Goal: Connect with others: Connect with others

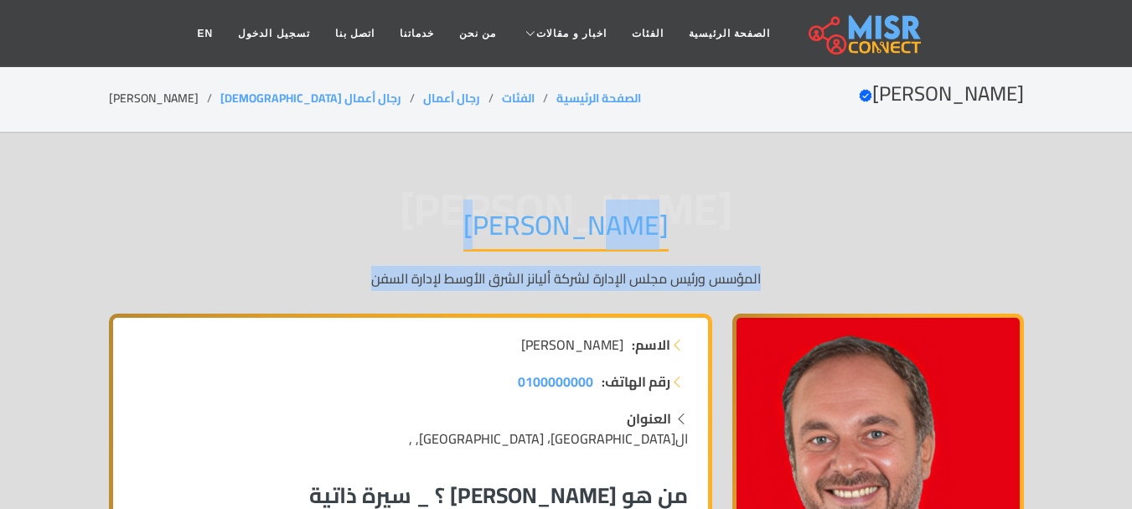
drag, startPoint x: 322, startPoint y: 280, endPoint x: 762, endPoint y: 195, distance: 448.7
click at [718, 203] on div "أحمد طارق أحمد طارق خليل المؤسس ورئيس مجلس الإدارة لشركة أليانز الشرق الأوسط لإ…" at bounding box center [566, 248] width 915 height 130
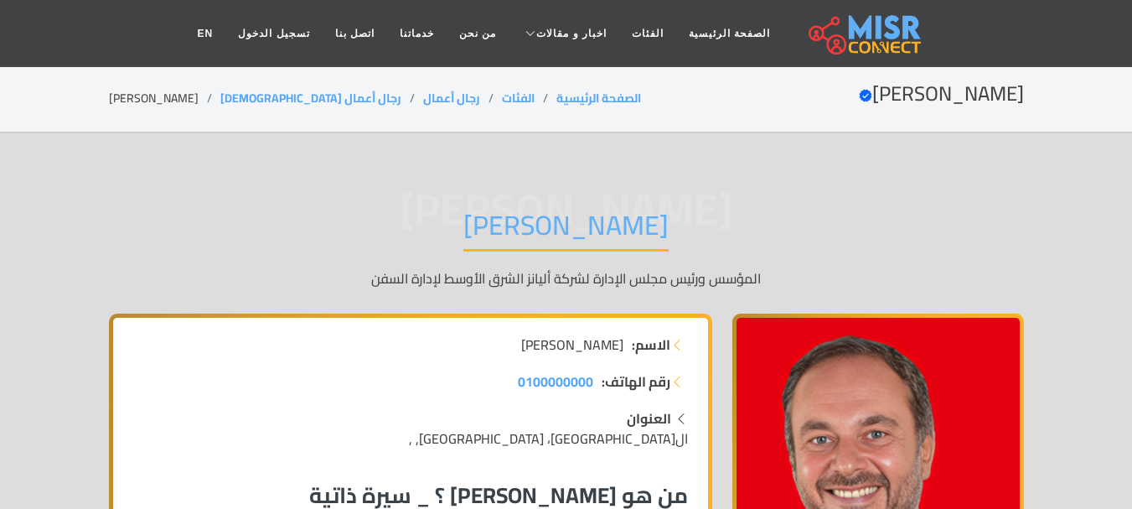
click at [800, 200] on div "أحمد طارق أحمد طارق خليل المؤسس ورئيس مجلس الإدارة لشركة أليانز الشرق الأوسط لإ…" at bounding box center [566, 248] width 915 height 130
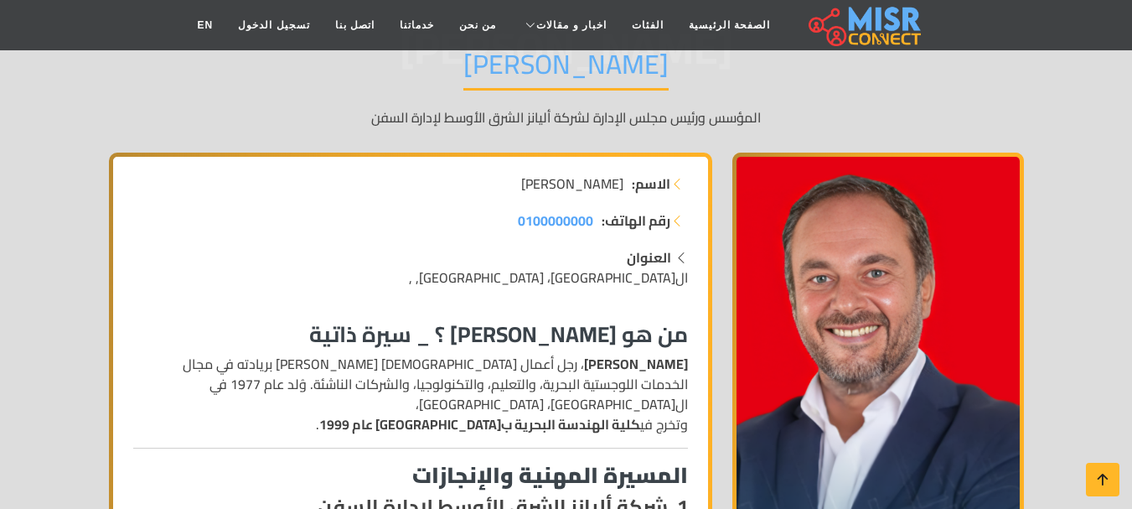
scroll to position [168, 0]
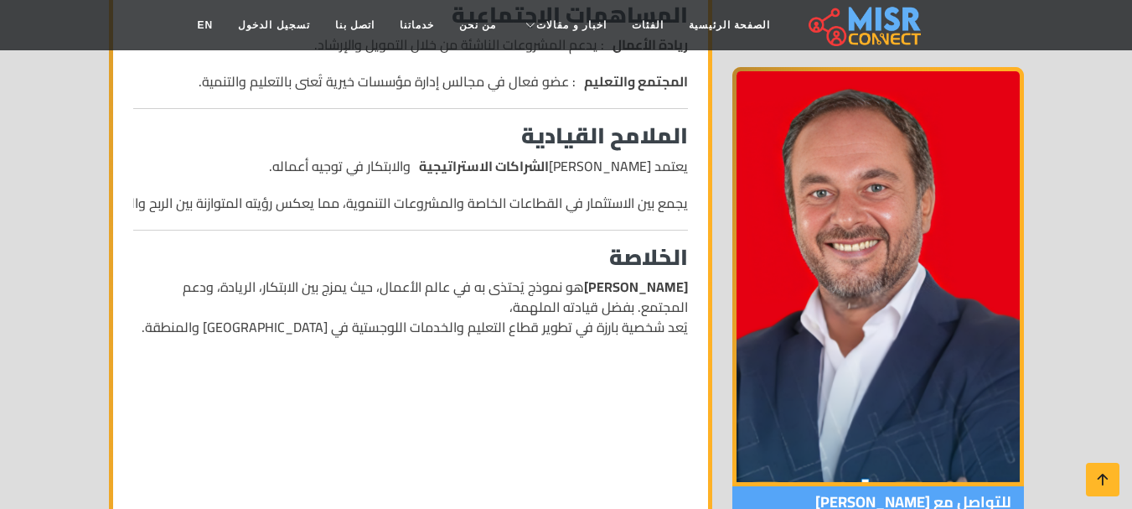
scroll to position [1508, 0]
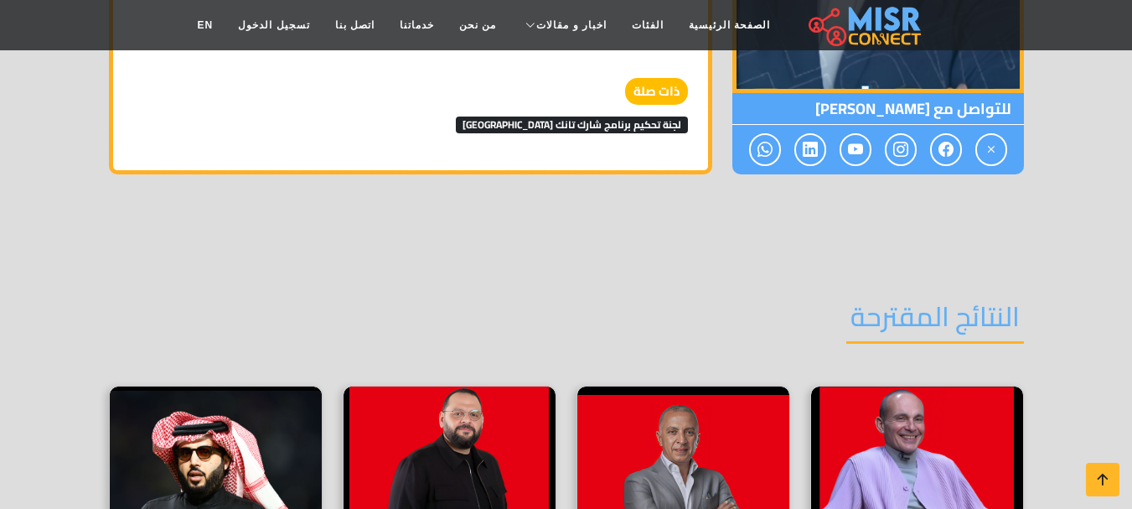
scroll to position [2597, 0]
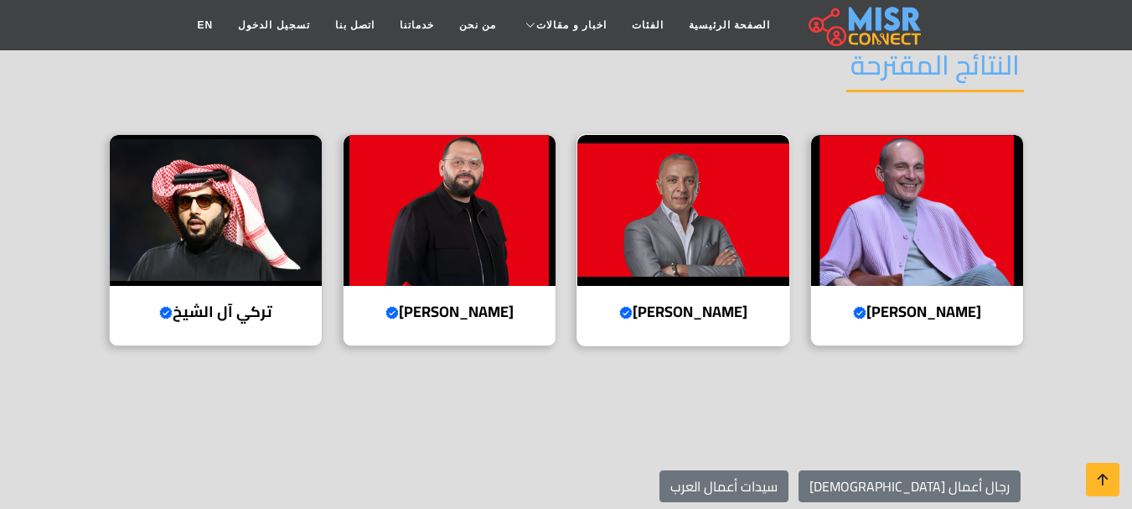
click at [732, 302] on h4 "أحمد السويدي Verified account" at bounding box center [683, 311] width 187 height 18
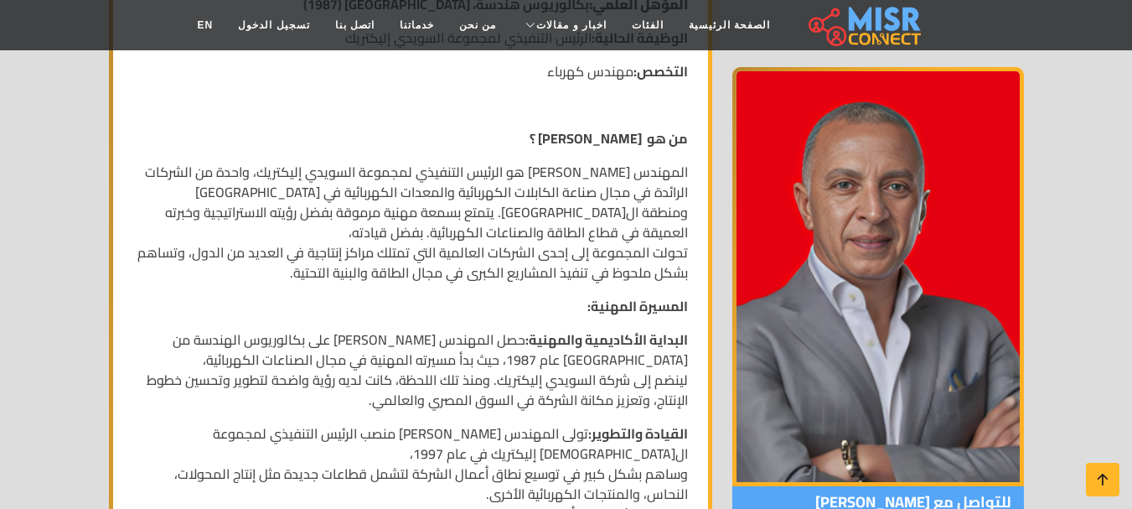
scroll to position [251, 0]
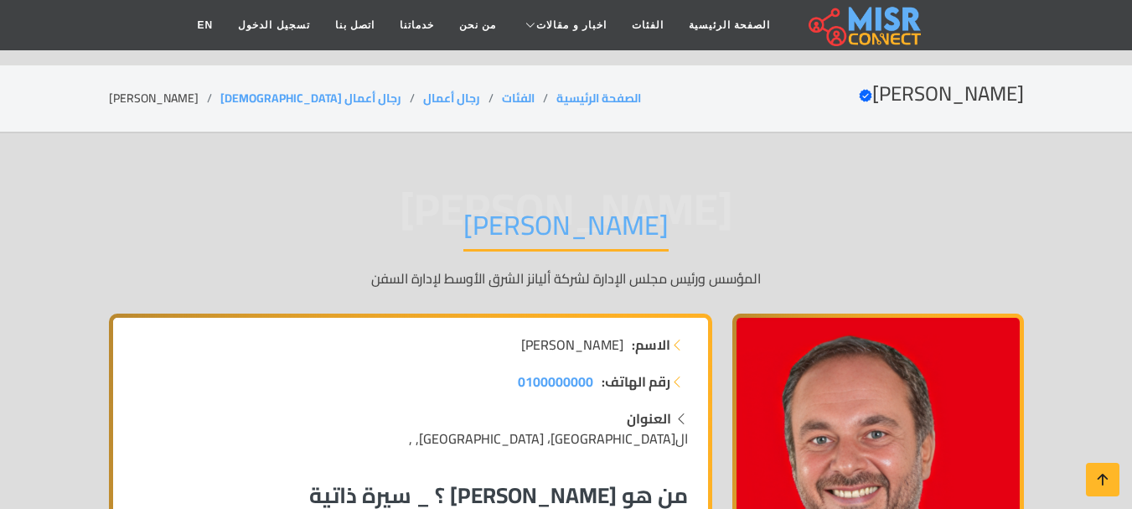
scroll to position [2597, 0]
